Goal: Task Accomplishment & Management: Use online tool/utility

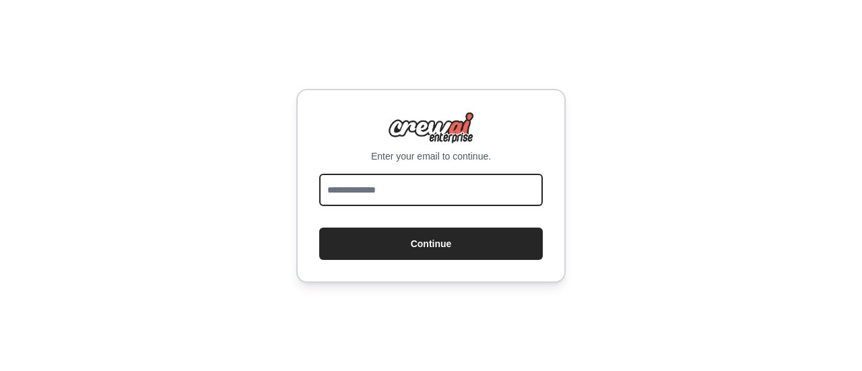
click at [410, 196] on input "email" at bounding box center [431, 190] width 224 height 32
type input "**********"
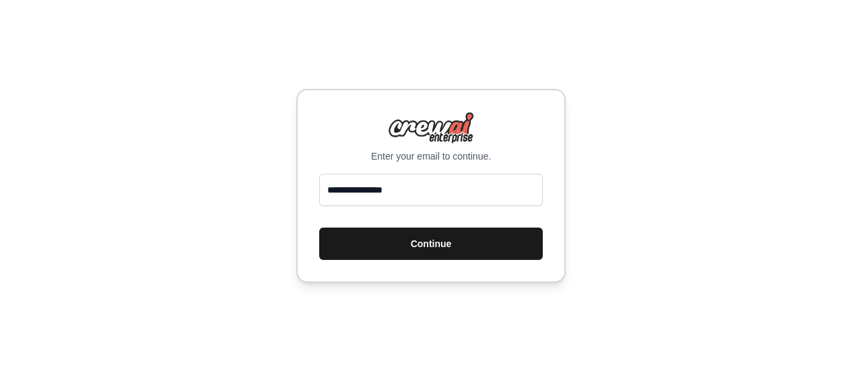
click at [439, 247] on button "Continue" at bounding box center [431, 244] width 224 height 32
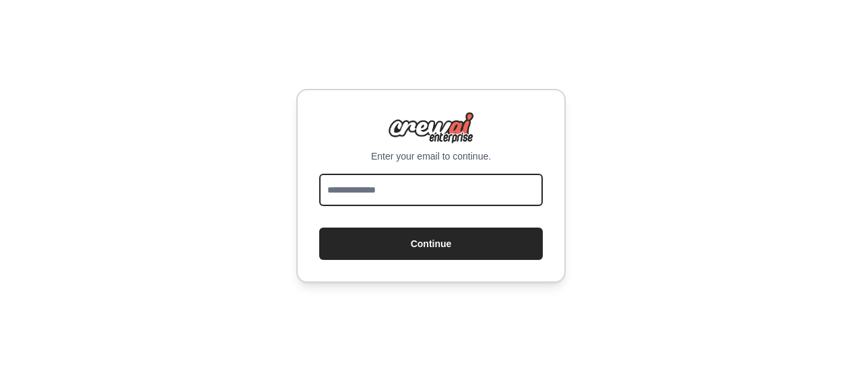
click at [460, 193] on input "email" at bounding box center [431, 190] width 224 height 32
type input "**********"
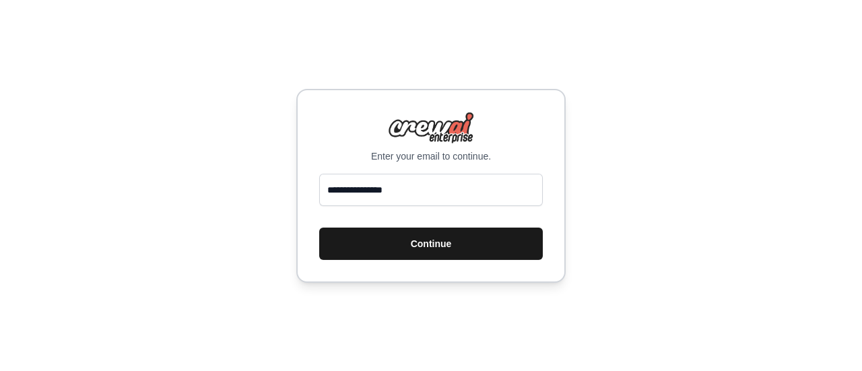
click at [418, 244] on button "Continue" at bounding box center [431, 244] width 224 height 32
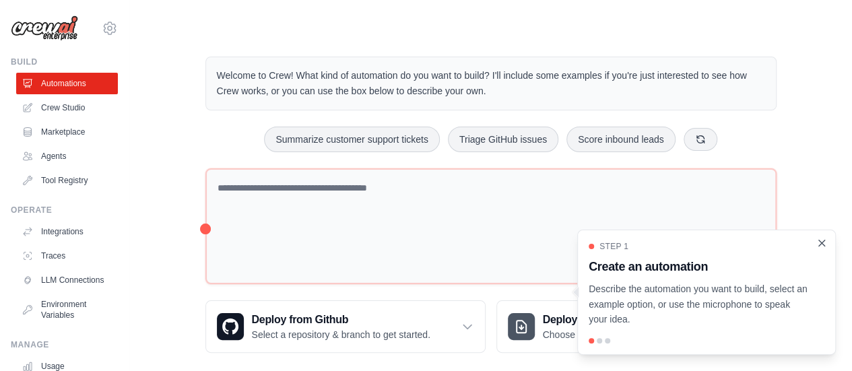
click at [824, 243] on icon "Close walkthrough" at bounding box center [822, 243] width 12 height 12
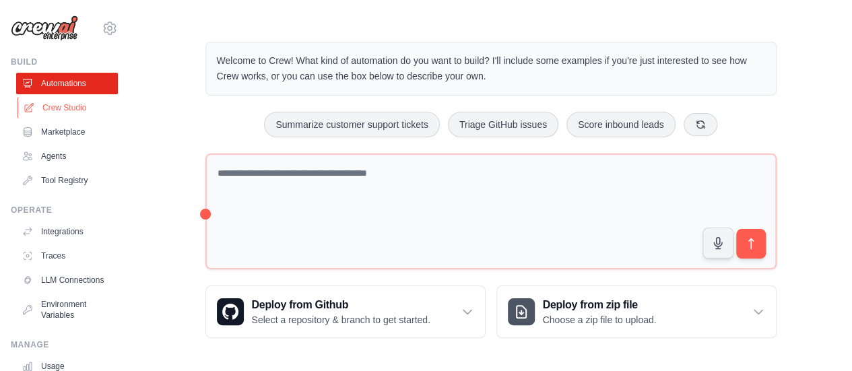
click at [63, 111] on link "Crew Studio" at bounding box center [69, 108] width 102 height 22
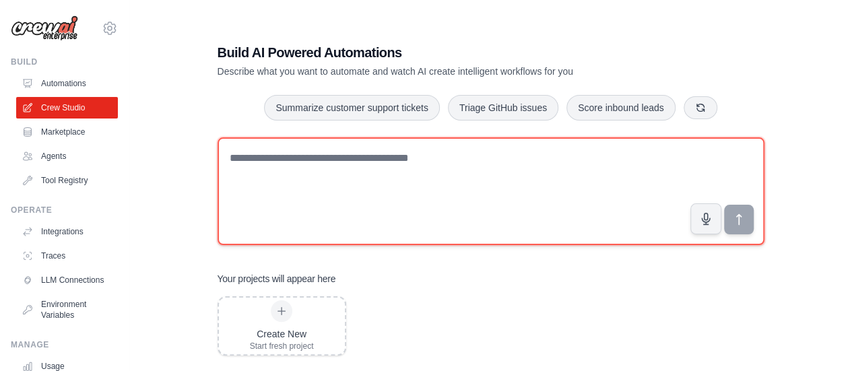
click at [417, 157] on textarea at bounding box center [491, 191] width 547 height 108
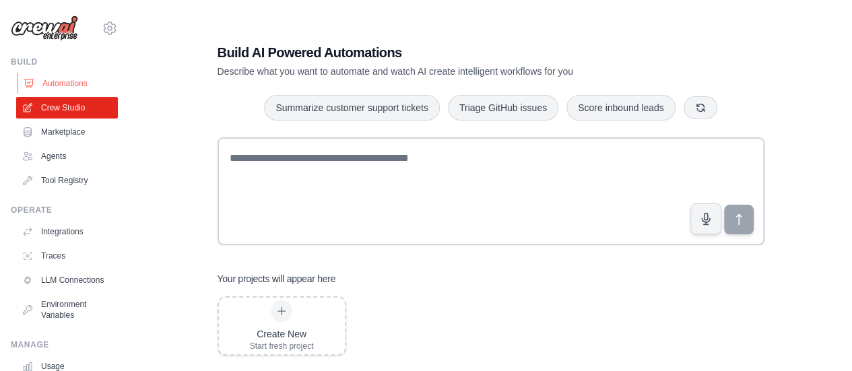
click at [67, 84] on link "Automations" at bounding box center [69, 84] width 102 height 22
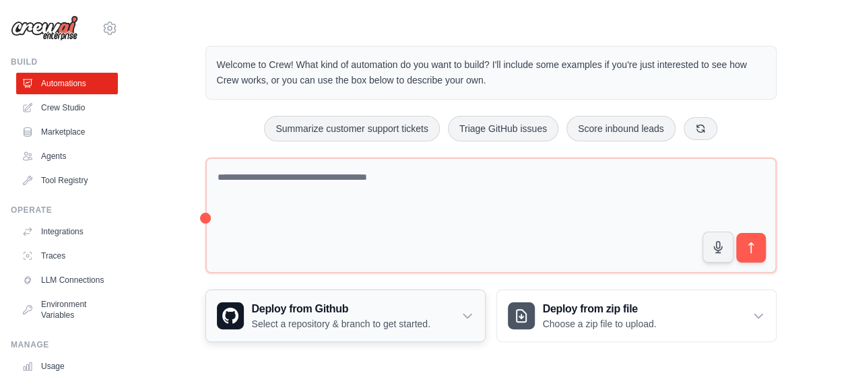
scroll to position [15, 0]
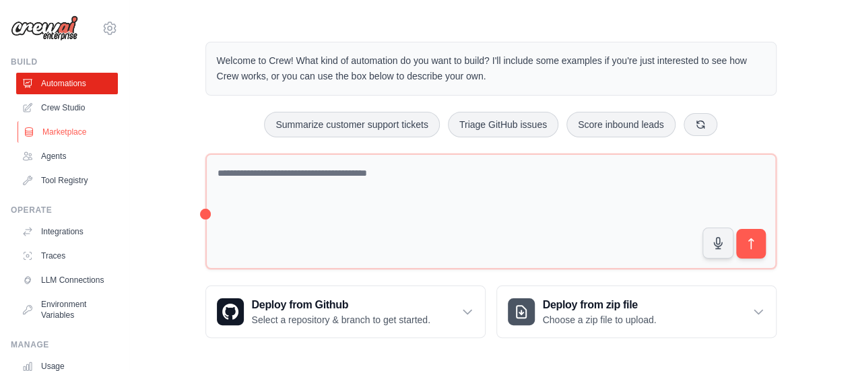
click at [50, 138] on link "Marketplace" at bounding box center [69, 132] width 102 height 22
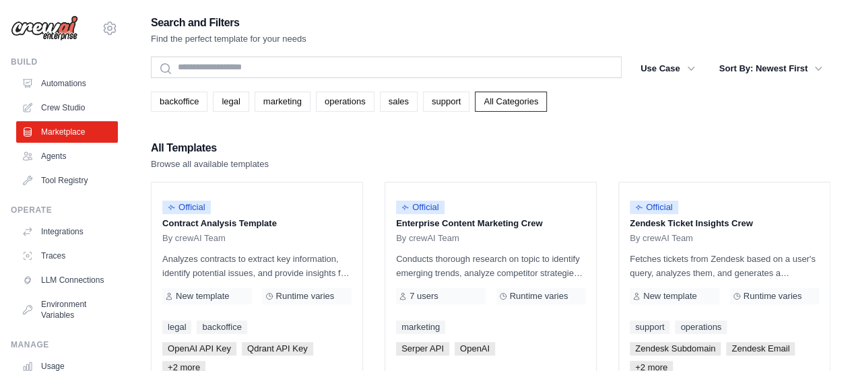
click at [57, 79] on link "Automations" at bounding box center [69, 84] width 102 height 22
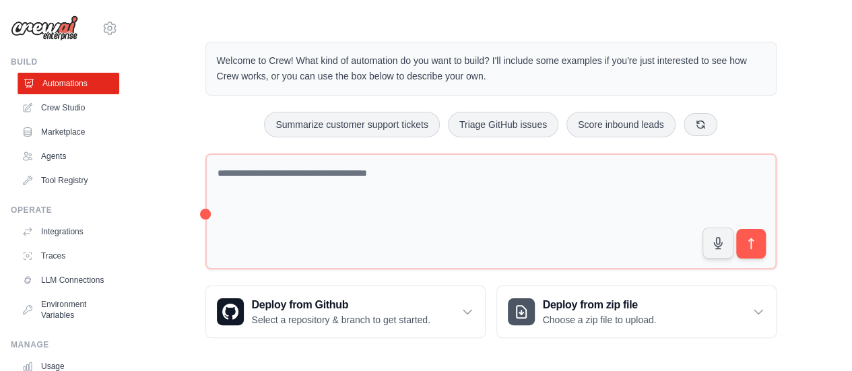
click at [55, 79] on link "Automations" at bounding box center [69, 84] width 102 height 22
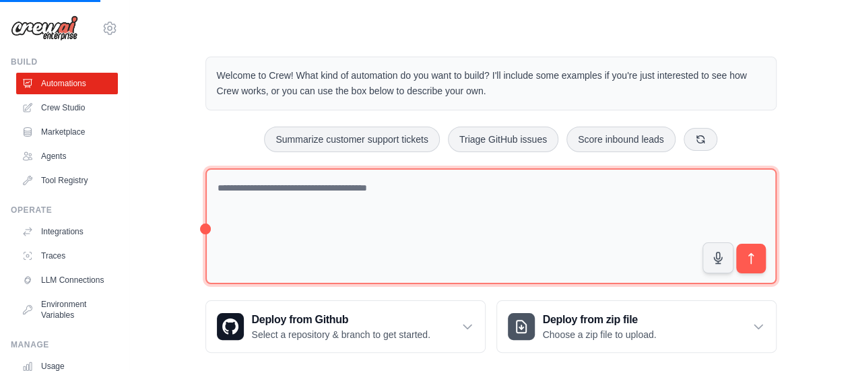
drag, startPoint x: 207, startPoint y: 187, endPoint x: 399, endPoint y: 203, distance: 191.9
click at [399, 203] on textarea at bounding box center [490, 226] width 571 height 117
drag, startPoint x: 397, startPoint y: 72, endPoint x: 517, endPoint y: 180, distance: 161.6
click at [518, 79] on p "Welcome to Crew! What kind of automation do you want to build? I'll include som…" at bounding box center [491, 83] width 548 height 31
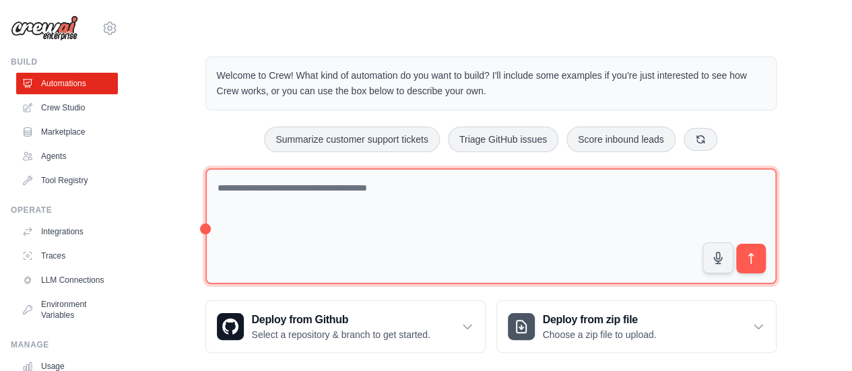
click at [432, 209] on textarea at bounding box center [490, 226] width 571 height 117
click at [420, 177] on textarea at bounding box center [490, 226] width 571 height 117
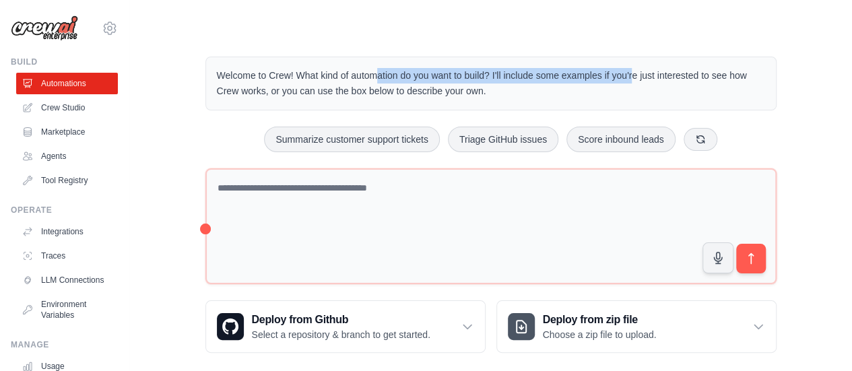
drag, startPoint x: 312, startPoint y: 75, endPoint x: 572, endPoint y: 67, distance: 259.4
click at [572, 68] on p "Welcome to Crew! What kind of automation do you want to build? I'll include som…" at bounding box center [491, 83] width 548 height 31
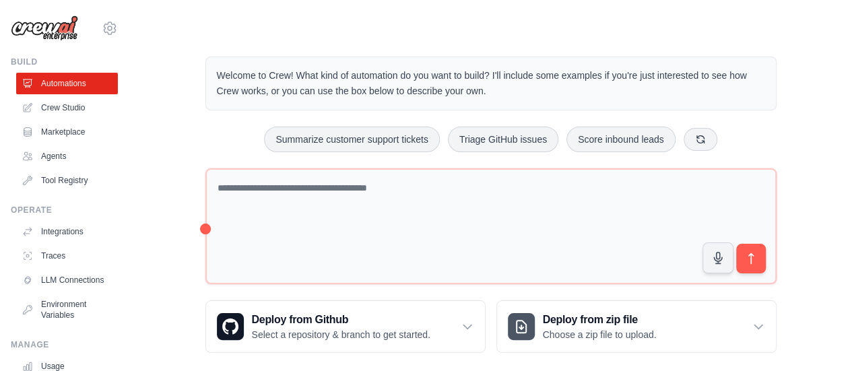
click at [793, 129] on div "Welcome to Crew! What kind of automation do you want to build? I'll include som…" at bounding box center [491, 204] width 680 height 339
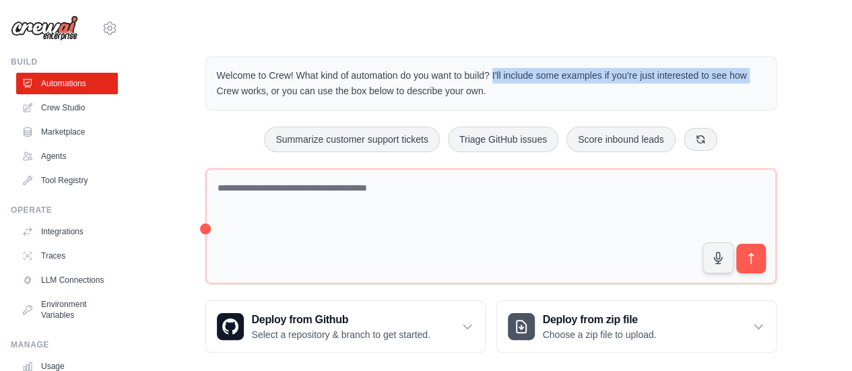
drag, startPoint x: 477, startPoint y: 76, endPoint x: 758, endPoint y: 78, distance: 280.8
click at [758, 78] on p "Welcome to Crew! What kind of automation do you want to build? I'll include som…" at bounding box center [491, 83] width 548 height 31
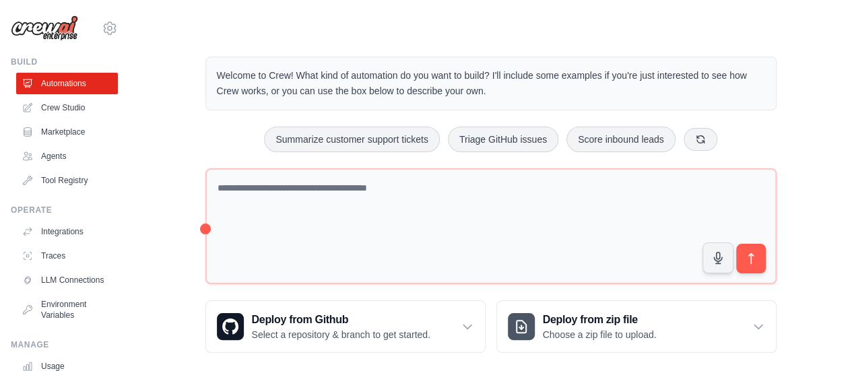
click at [766, 151] on div "Welcome to Crew! What kind of automation do you want to build? I'll include som…" at bounding box center [490, 204] width 603 height 339
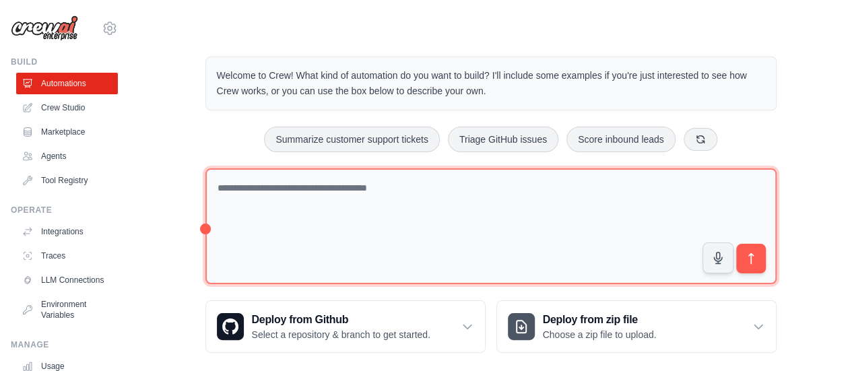
click at [564, 197] on textarea at bounding box center [490, 226] width 571 height 117
type textarea "*"
click at [350, 197] on textarea at bounding box center [490, 226] width 571 height 117
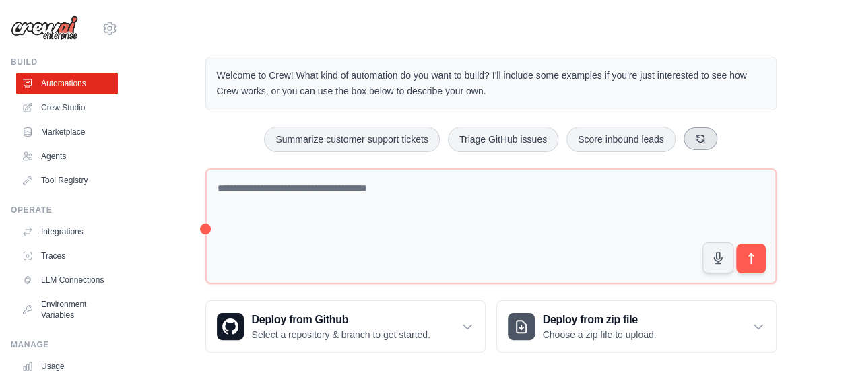
click at [695, 140] on icon at bounding box center [700, 138] width 11 height 11
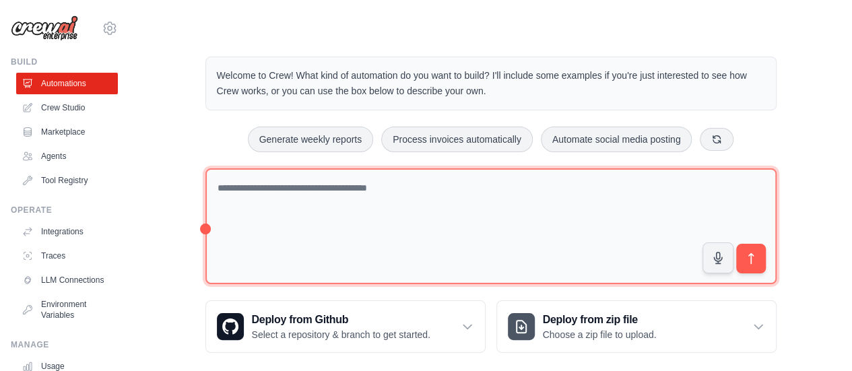
click at [386, 187] on textarea at bounding box center [490, 226] width 571 height 117
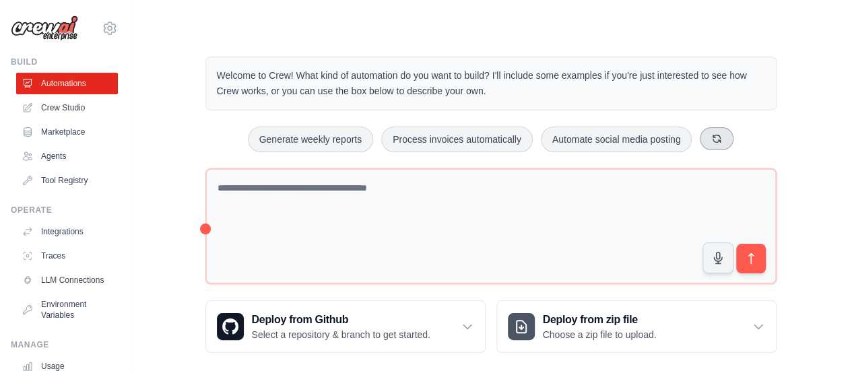
click at [713, 138] on icon at bounding box center [716, 138] width 11 height 11
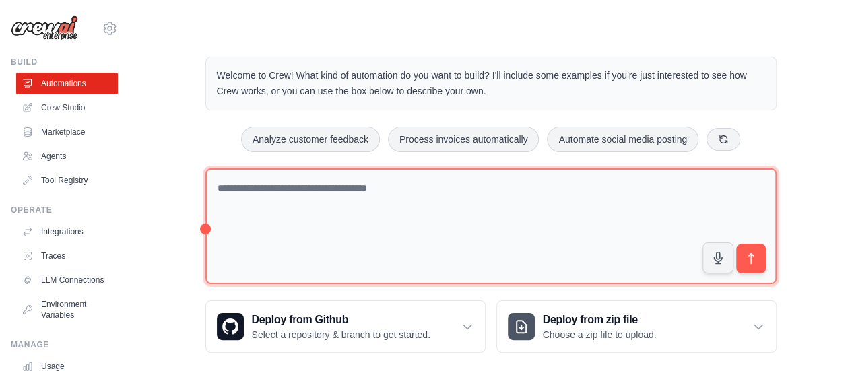
click at [539, 205] on textarea at bounding box center [490, 226] width 571 height 117
click at [550, 175] on textarea at bounding box center [490, 226] width 571 height 117
click at [368, 193] on textarea at bounding box center [490, 226] width 571 height 117
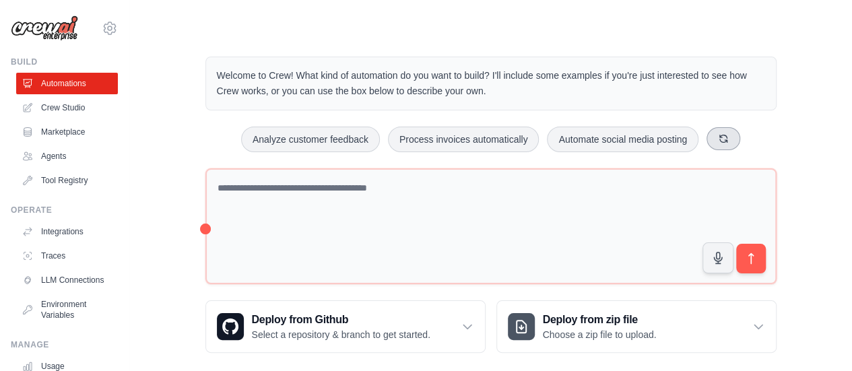
click at [723, 135] on icon at bounding box center [723, 138] width 7 height 7
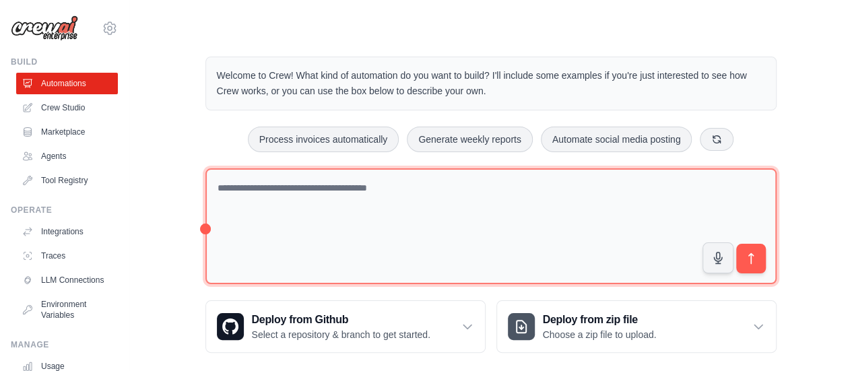
click at [414, 187] on textarea at bounding box center [490, 226] width 571 height 117
click at [439, 190] on textarea "**********" at bounding box center [490, 226] width 571 height 117
click at [468, 189] on textarea "**********" at bounding box center [490, 226] width 571 height 117
drag, startPoint x: 517, startPoint y: 184, endPoint x: 530, endPoint y: 211, distance: 29.8
click at [519, 184] on textarea "**********" at bounding box center [490, 226] width 571 height 117
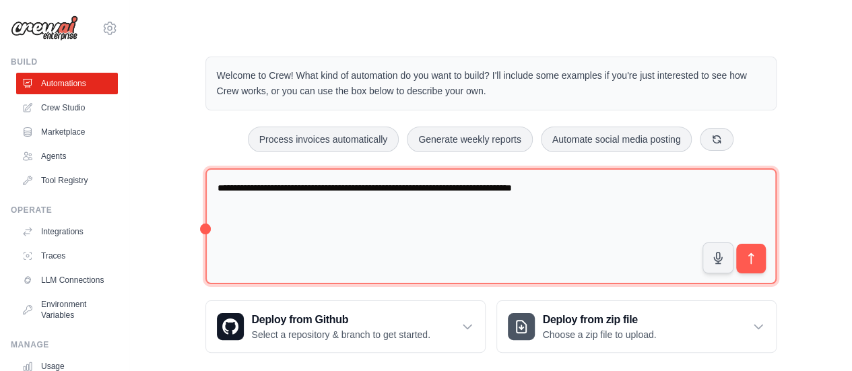
type textarea "**********"
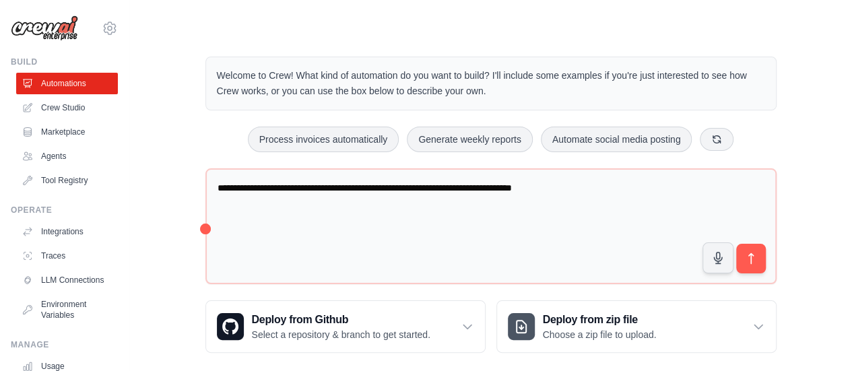
click at [750, 257] on div "Step 1" at bounding box center [699, 256] width 209 height 10
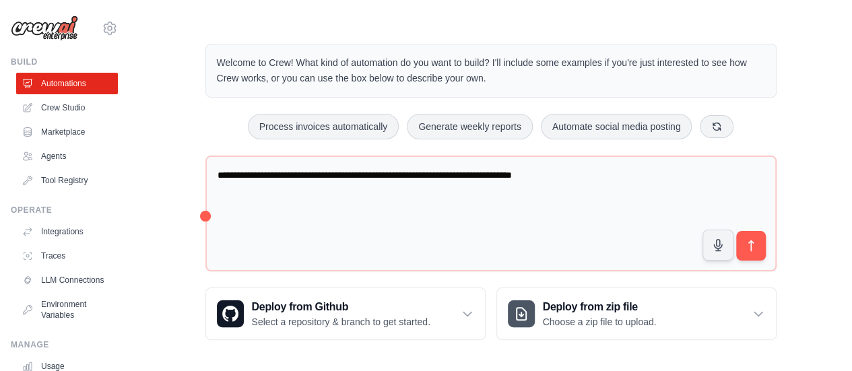
scroll to position [15, 0]
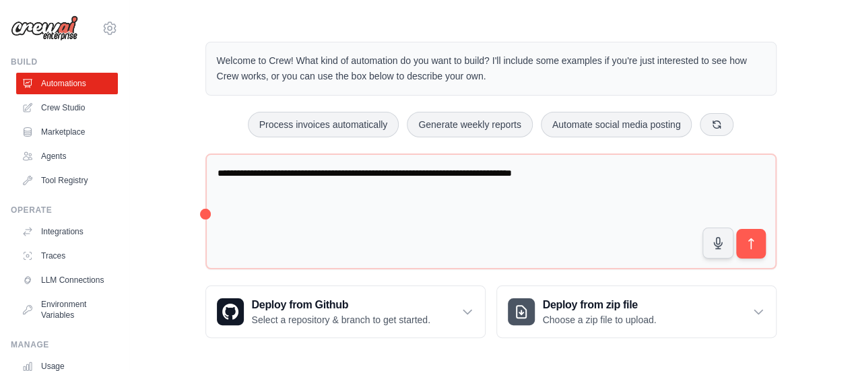
click at [756, 245] on div "Step 1 Create an automation Describe the automation you want to build, select a…" at bounding box center [707, 298] width 246 height 119
click at [752, 238] on icon "submit" at bounding box center [750, 243] width 5 height 11
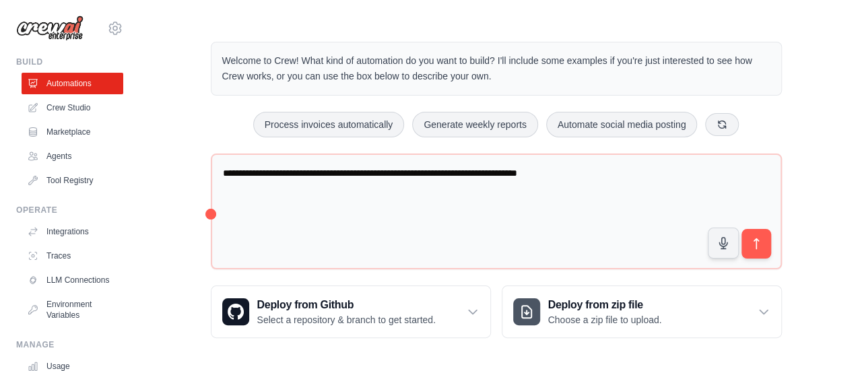
scroll to position [0, 0]
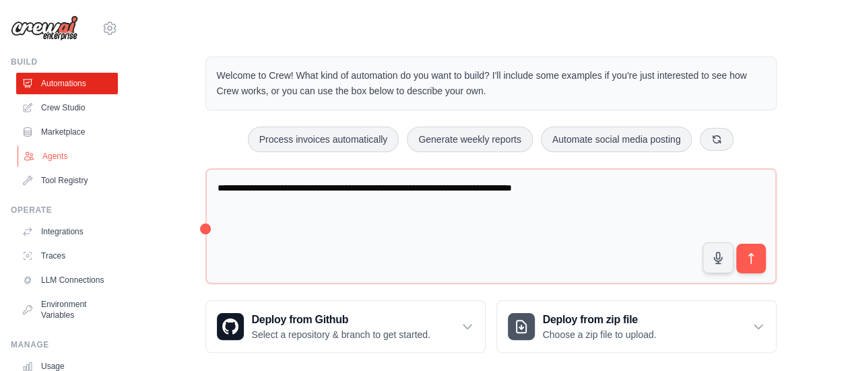
click at [70, 147] on link "Agents" at bounding box center [69, 156] width 102 height 22
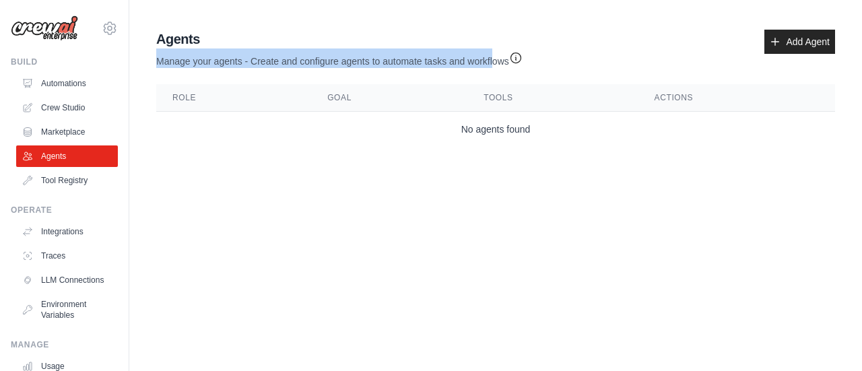
drag, startPoint x: 155, startPoint y: 61, endPoint x: 492, endPoint y: 53, distance: 336.8
click at [492, 53] on div "Agents Manage your agents - Create and configure agents to automate tasks and w…" at bounding box center [496, 88] width 690 height 128
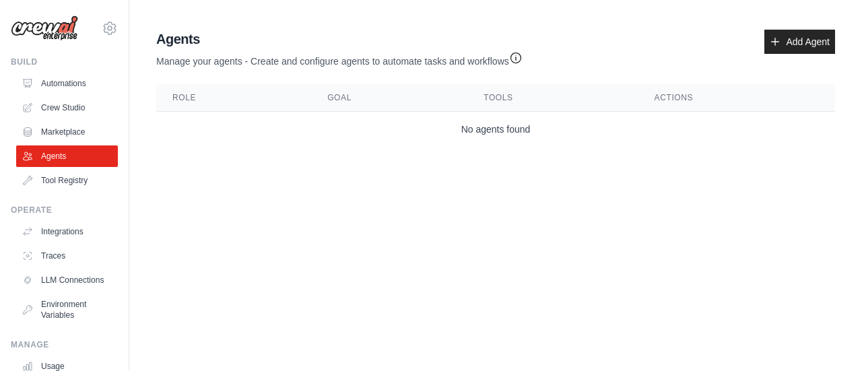
click at [371, 218] on body "[EMAIL_ADDRESS][DOMAIN_NAME] Settings Build Automations Crew Studio" at bounding box center [431, 185] width 862 height 371
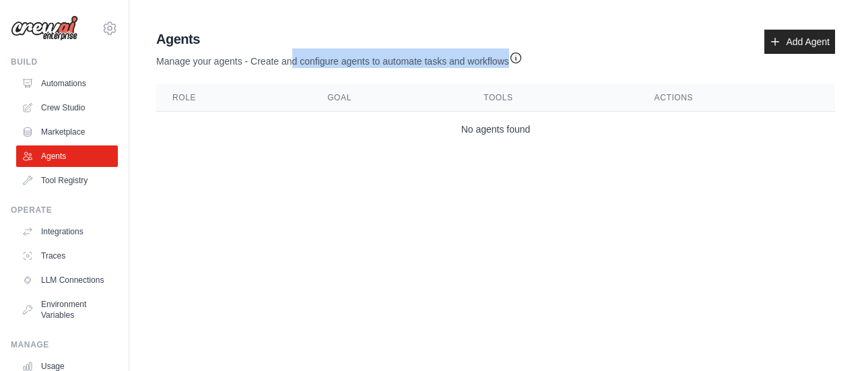
drag, startPoint x: 305, startPoint y: 61, endPoint x: 508, endPoint y: 67, distance: 202.8
click at [508, 67] on p "Manage your agents - Create and configure agents to automate tasks and workflows" at bounding box center [339, 58] width 366 height 20
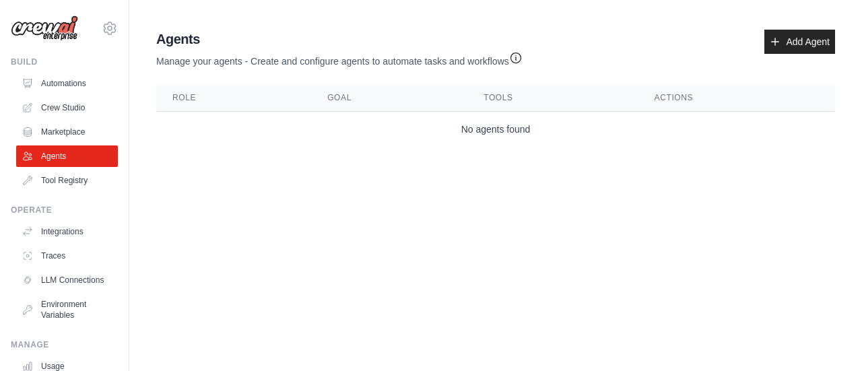
click at [398, 261] on body "[EMAIL_ADDRESS][DOMAIN_NAME] Settings Build Automations Crew Studio" at bounding box center [431, 185] width 862 height 371
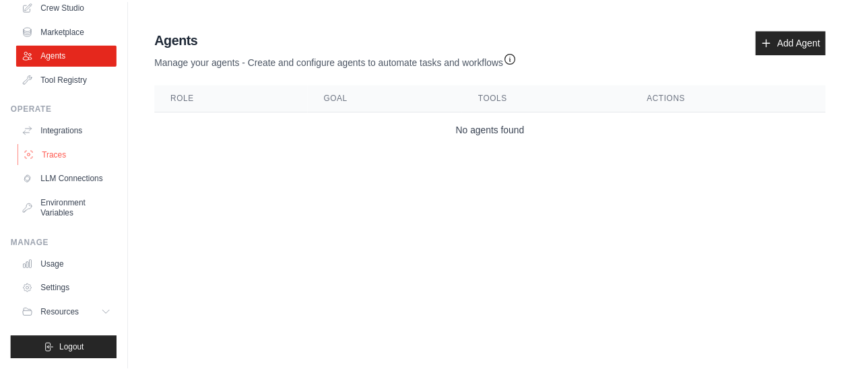
scroll to position [112, 0]
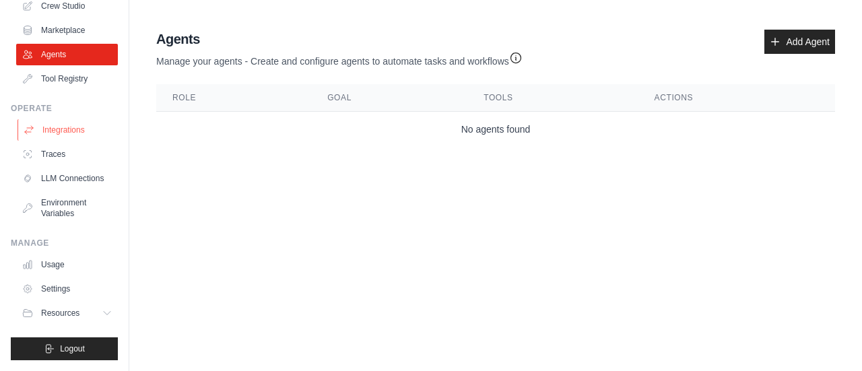
click at [73, 120] on link "Integrations" at bounding box center [69, 130] width 102 height 22
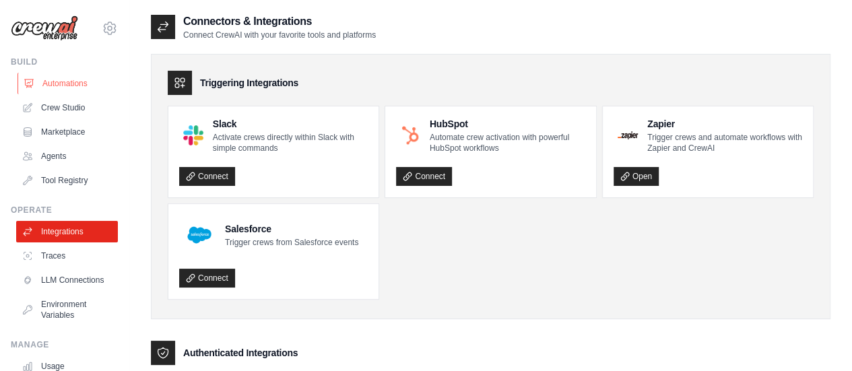
click at [56, 81] on link "Automations" at bounding box center [69, 84] width 102 height 22
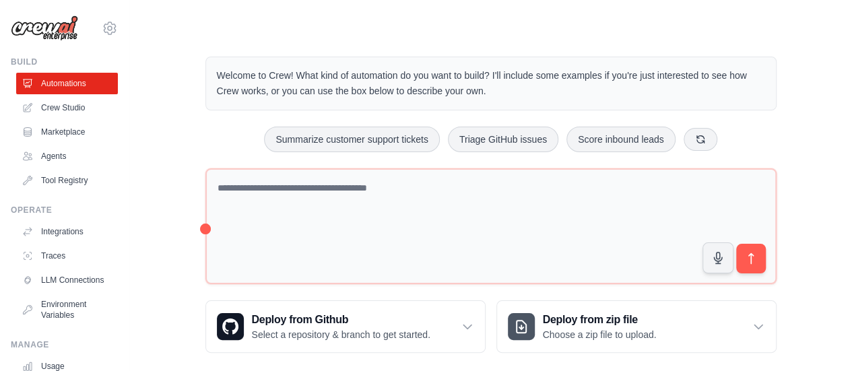
scroll to position [15, 0]
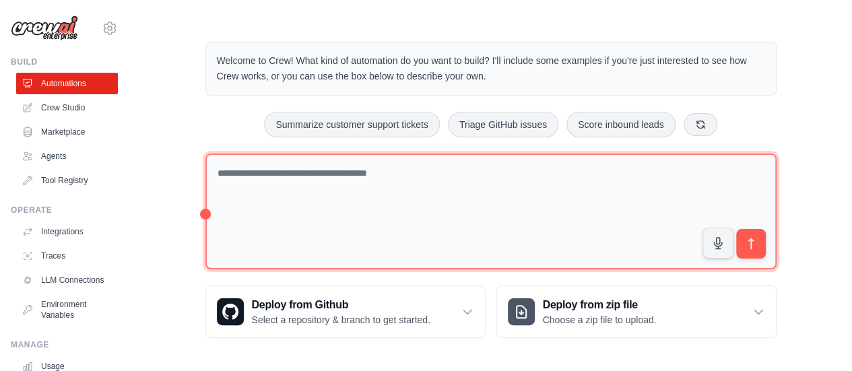
click at [323, 174] on textarea at bounding box center [490, 212] width 571 height 117
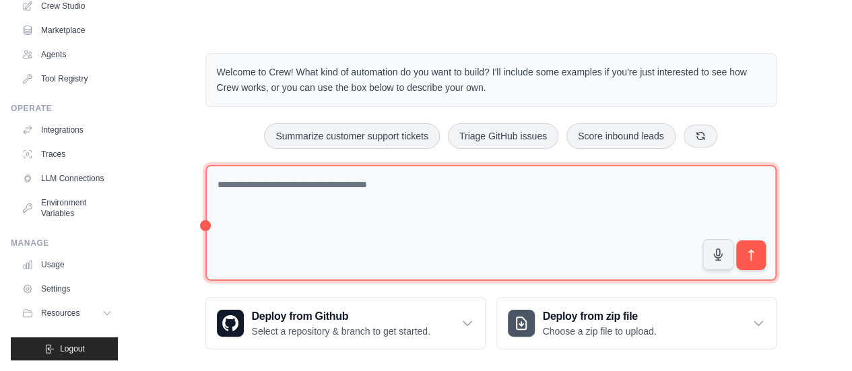
scroll to position [0, 0]
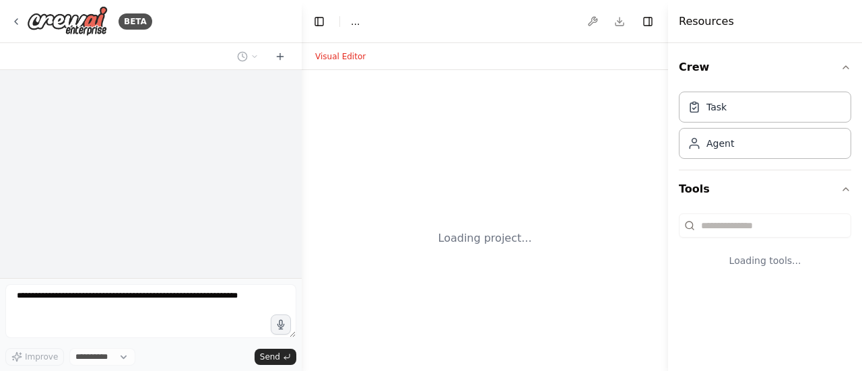
select select "****"
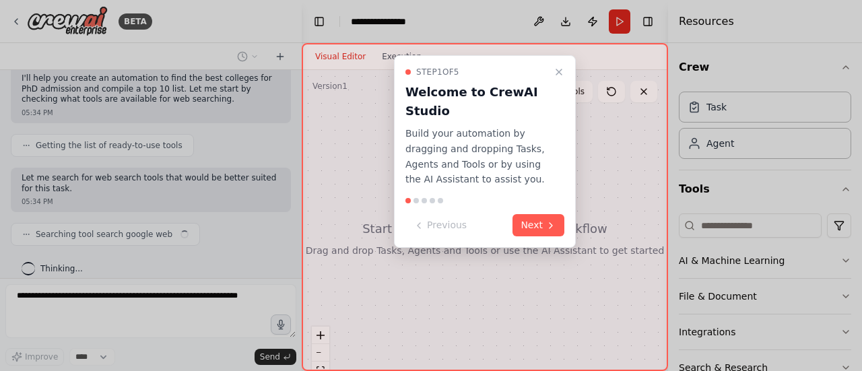
scroll to position [102, 0]
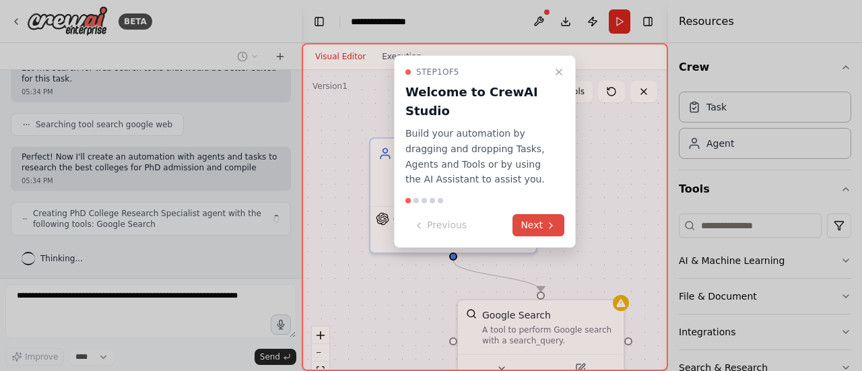
click at [537, 220] on button "Next" at bounding box center [538, 225] width 52 height 22
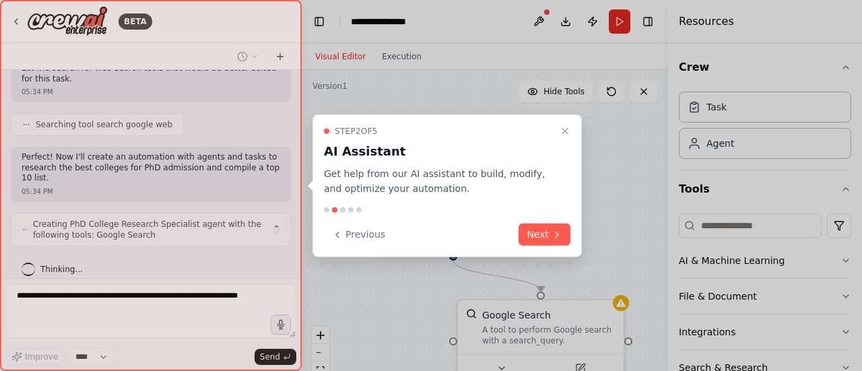
scroll to position [213, 0]
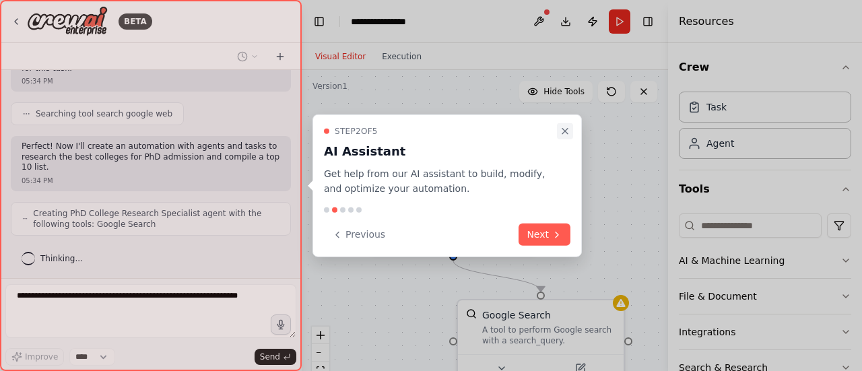
click at [568, 131] on icon "Close walkthrough" at bounding box center [565, 130] width 11 height 11
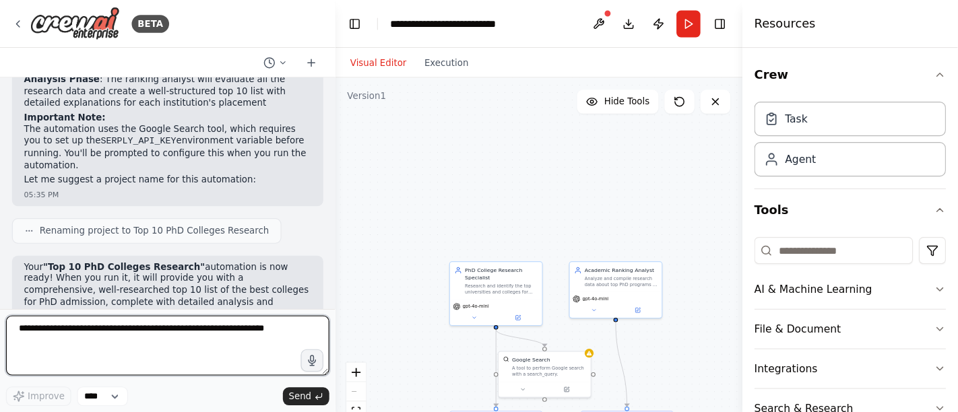
scroll to position [69, 0]
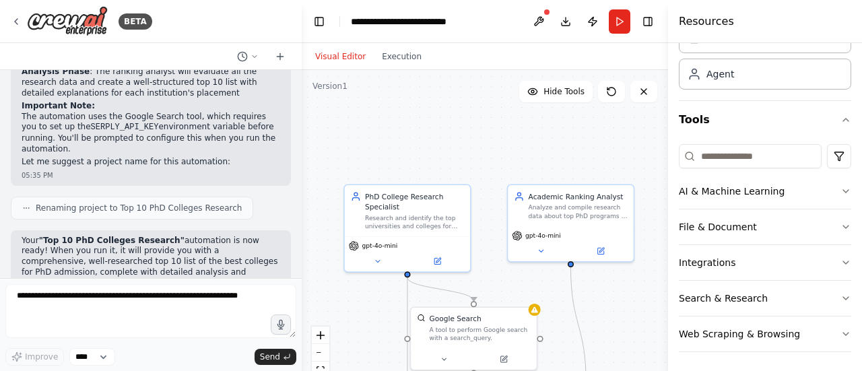
drag, startPoint x: 528, startPoint y: 178, endPoint x: 520, endPoint y: 102, distance: 76.5
click at [520, 103] on div ".deletable-edge-delete-btn { width: 20px; height: 20px; border: 0px solid #ffff…" at bounding box center [485, 238] width 366 height 337
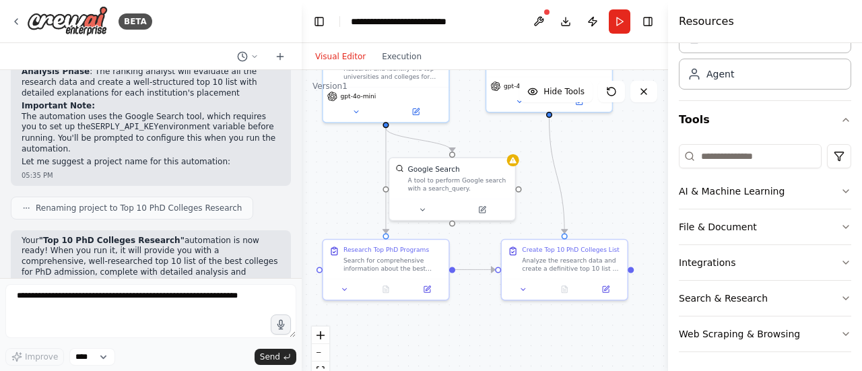
drag, startPoint x: 512, startPoint y: 257, endPoint x: 496, endPoint y: 139, distance: 118.9
click at [496, 139] on div ".deletable-edge-delete-btn { width: 20px; height: 20px; border: 0px solid #ffff…" at bounding box center [485, 238] width 366 height 337
click at [616, 26] on button "Run" at bounding box center [620, 21] width 22 height 24
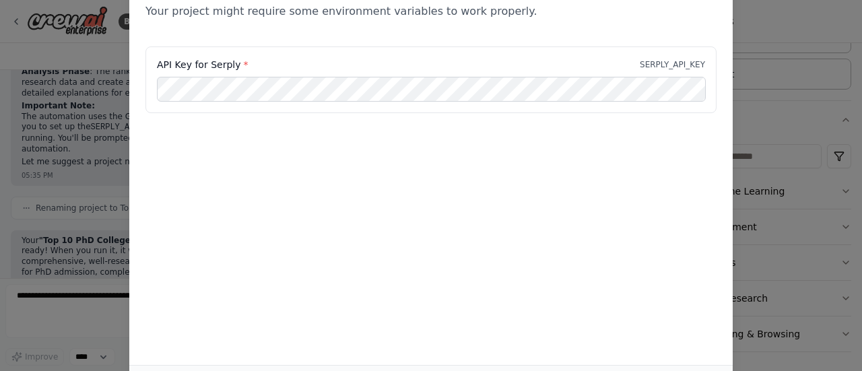
click at [756, 54] on div "Environment configuration Your project might require some environment variables…" at bounding box center [431, 185] width 862 height 371
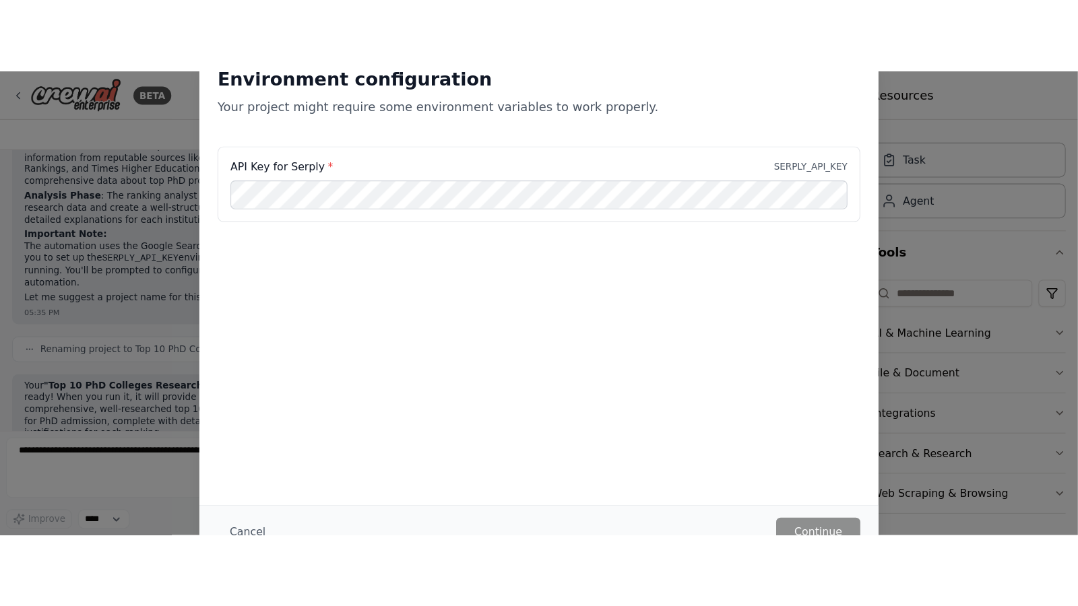
scroll to position [0, 0]
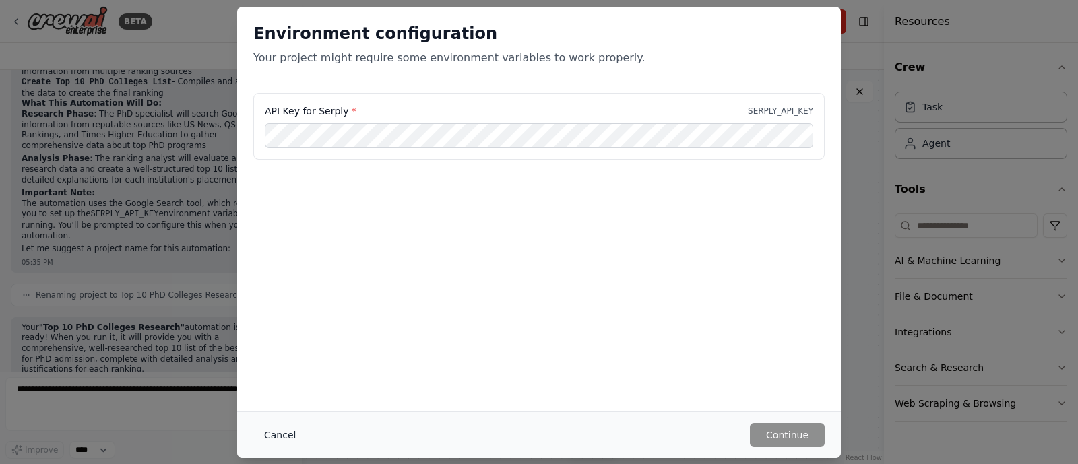
click at [278, 370] on button "Cancel" at bounding box center [279, 435] width 53 height 24
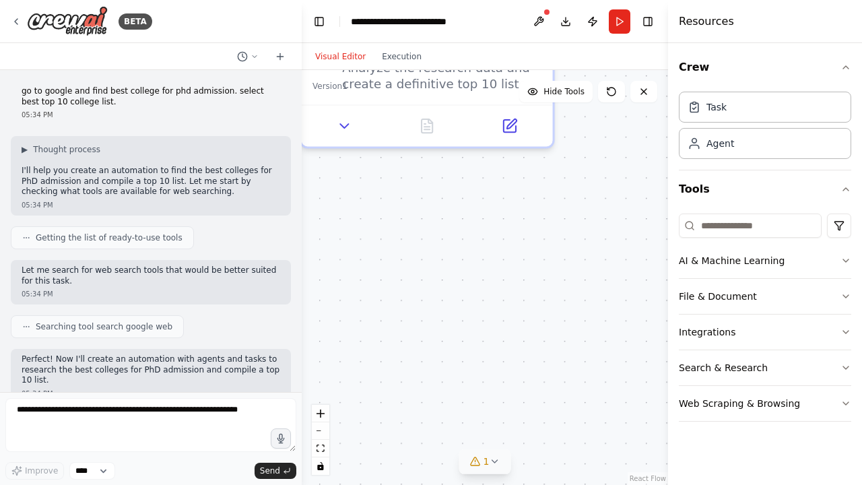
click at [500, 370] on button "1" at bounding box center [485, 461] width 52 height 25
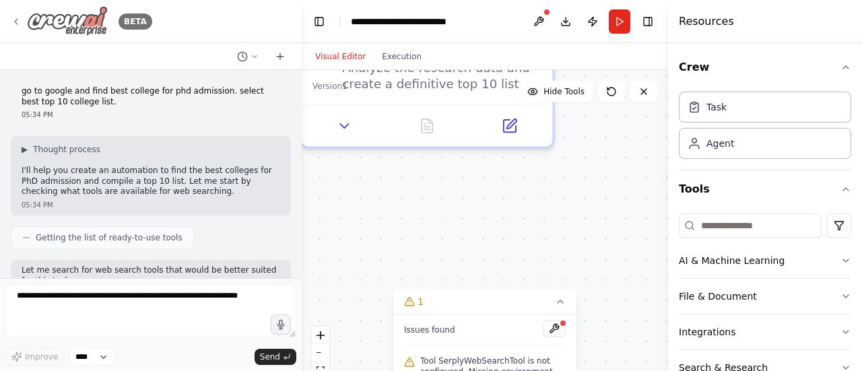
click at [16, 17] on icon at bounding box center [16, 21] width 11 height 11
